Goal: Transaction & Acquisition: Purchase product/service

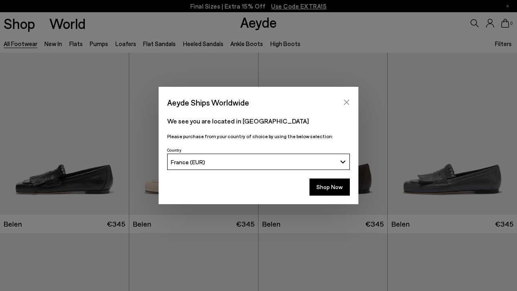
click at [343, 104] on icon "Close" at bounding box center [346, 102] width 7 height 7
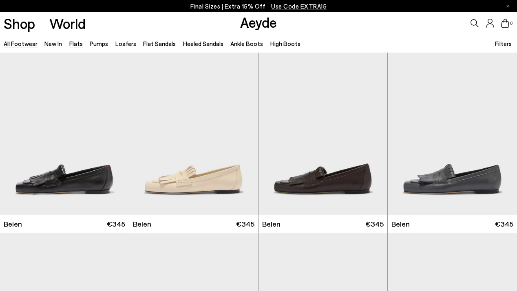
click at [73, 43] on link "Flats" at bounding box center [75, 43] width 13 height 7
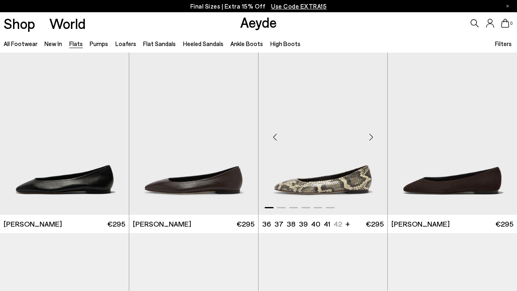
click at [327, 143] on img "1 / 6" at bounding box center [323, 134] width 129 height 162
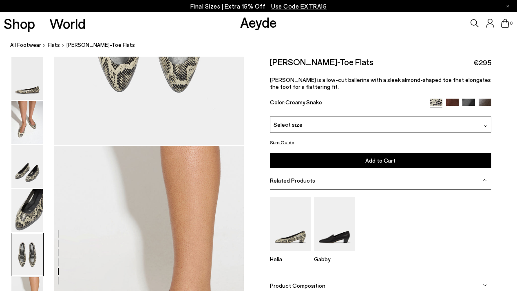
scroll to position [1279, 0]
